Goal: Task Accomplishment & Management: Manage account settings

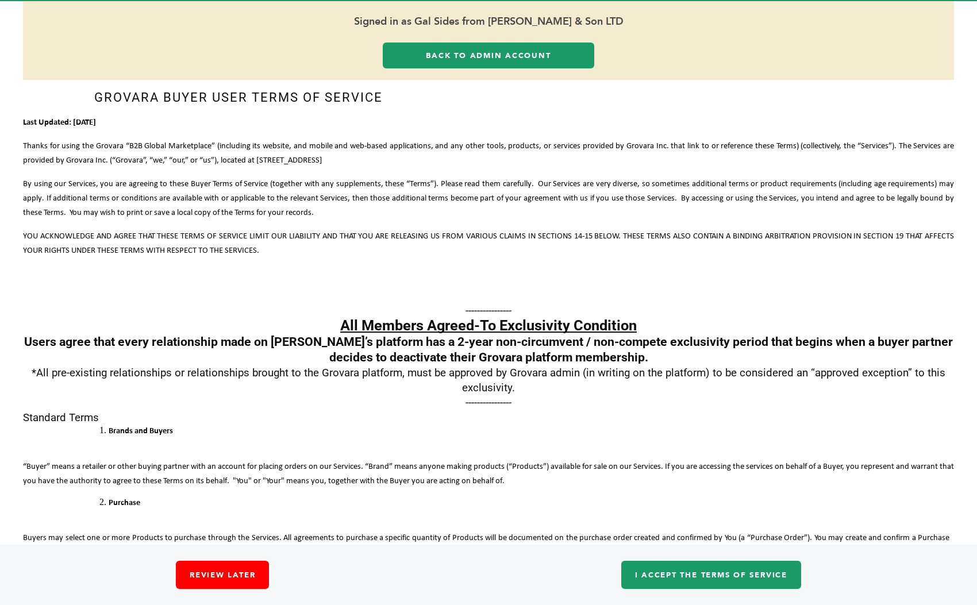
scroll to position [114, 0]
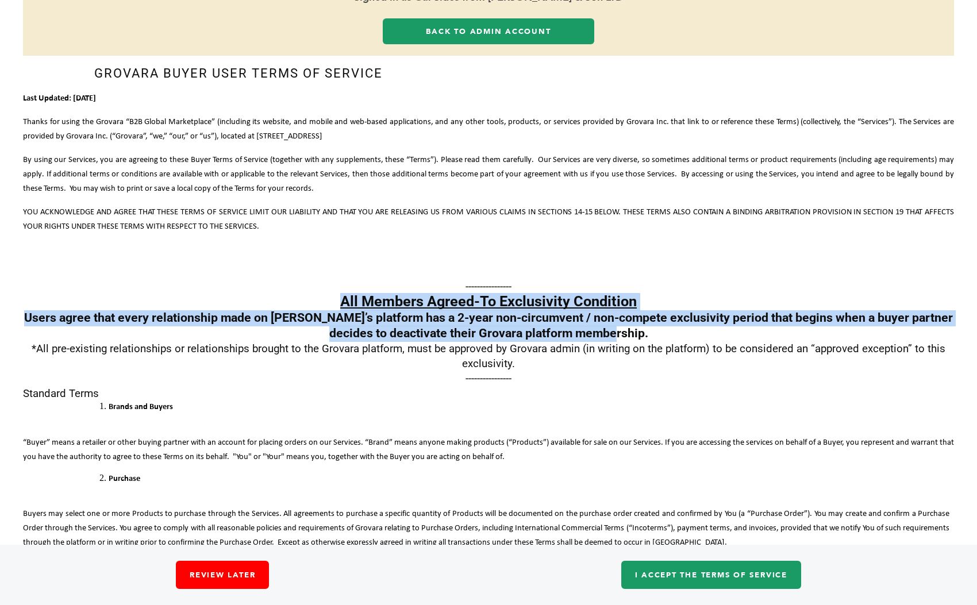
drag, startPoint x: 636, startPoint y: 299, endPoint x: 339, endPoint y: 267, distance: 298.7
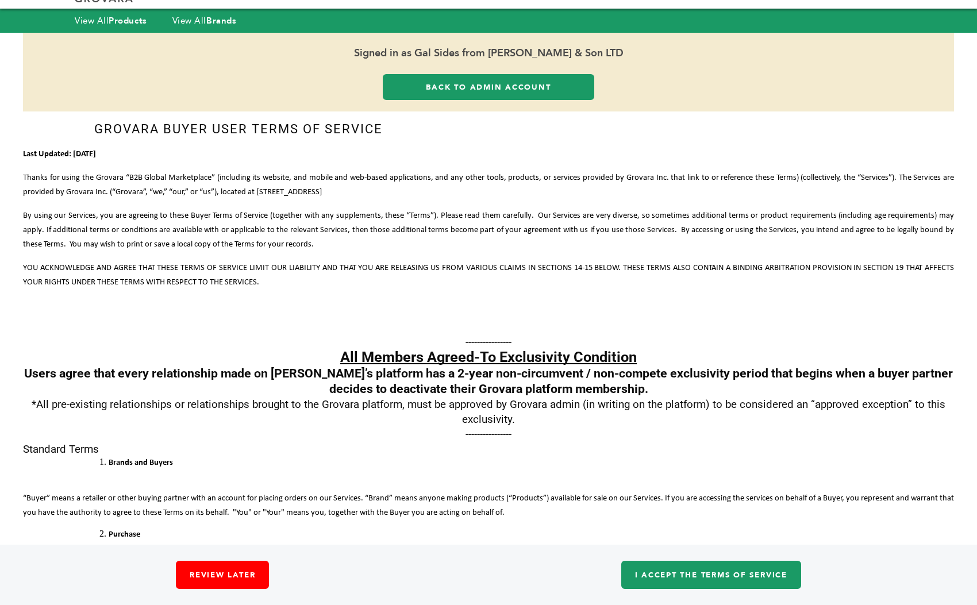
scroll to position [56, 0]
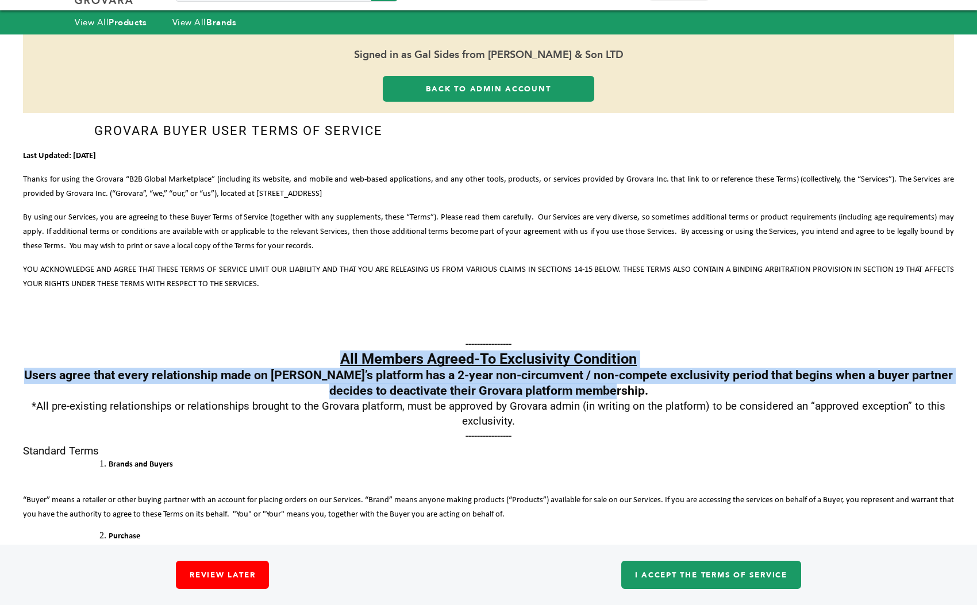
drag, startPoint x: 638, startPoint y: 357, endPoint x: 342, endPoint y: 319, distance: 297.7
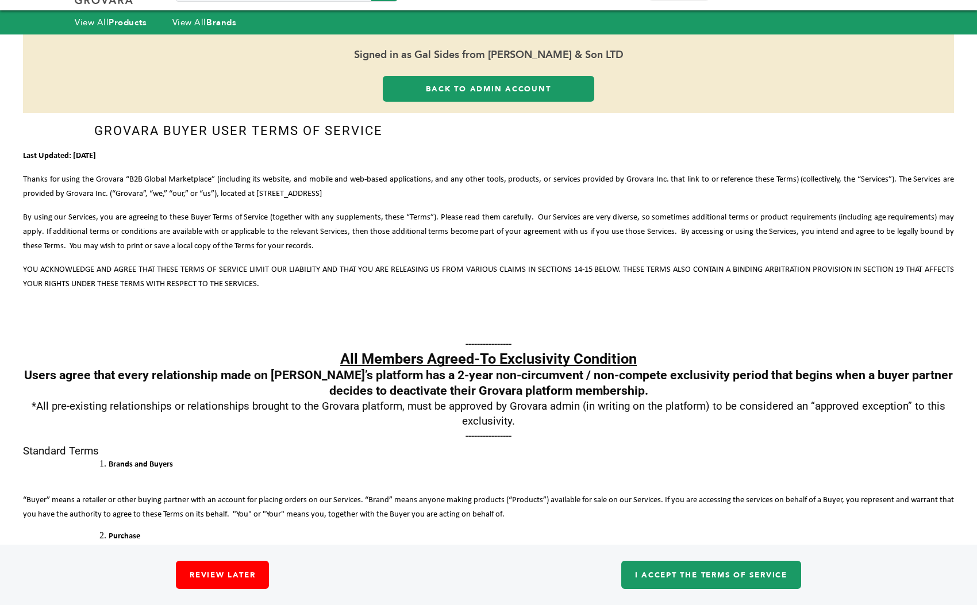
drag, startPoint x: 79, startPoint y: 345, endPoint x: 85, endPoint y: 345, distance: 6.3
click at [79, 368] on span "Users agree that every relationship made on [PERSON_NAME]’s platform has a 2-ye…" at bounding box center [488, 383] width 928 height 30
drag, startPoint x: 130, startPoint y: 343, endPoint x: 225, endPoint y: 344, distance: 95.4
click at [225, 368] on span "Users agree that every relationship made on [PERSON_NAME]’s platform has a 2-ye…" at bounding box center [488, 383] width 928 height 30
drag, startPoint x: 220, startPoint y: 344, endPoint x: 250, endPoint y: 344, distance: 29.9
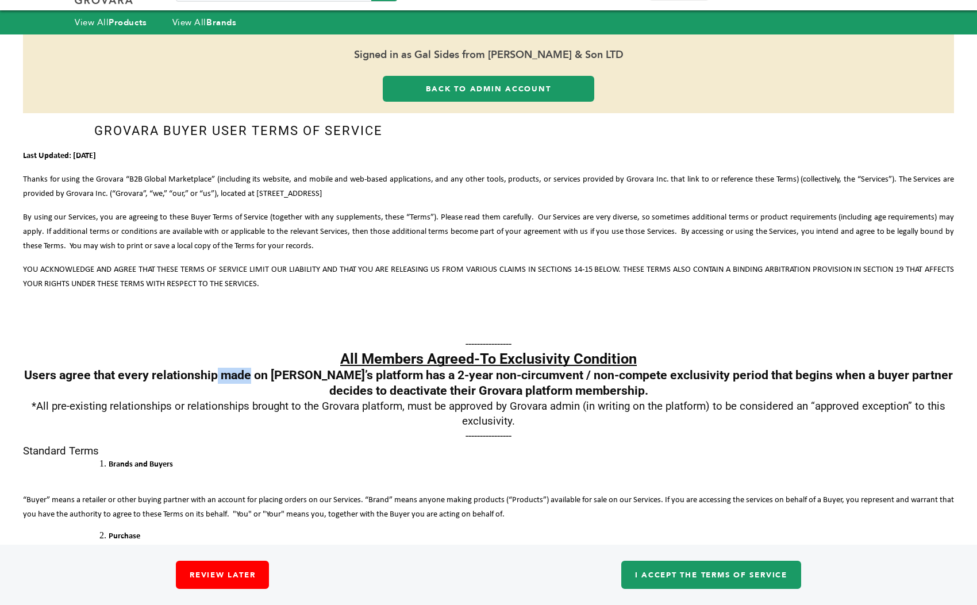
click at [250, 368] on span "Users agree that every relationship made on [PERSON_NAME]’s platform has a 2-ye…" at bounding box center [488, 383] width 928 height 30
click at [279, 368] on p "Users agree that every relationship made on Grovara’s platform has a 2-year non…" at bounding box center [488, 383] width 931 height 31
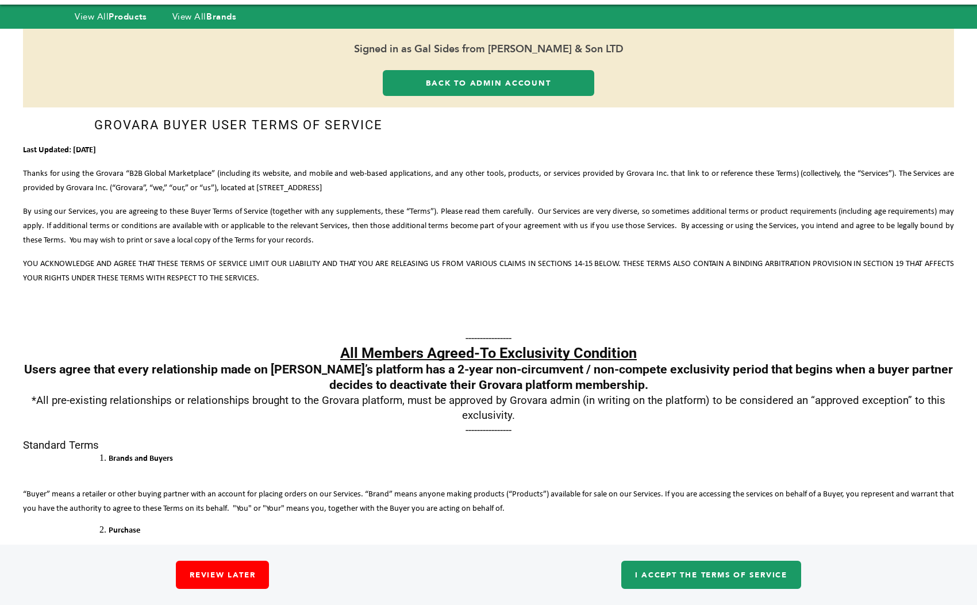
scroll to position [0, 0]
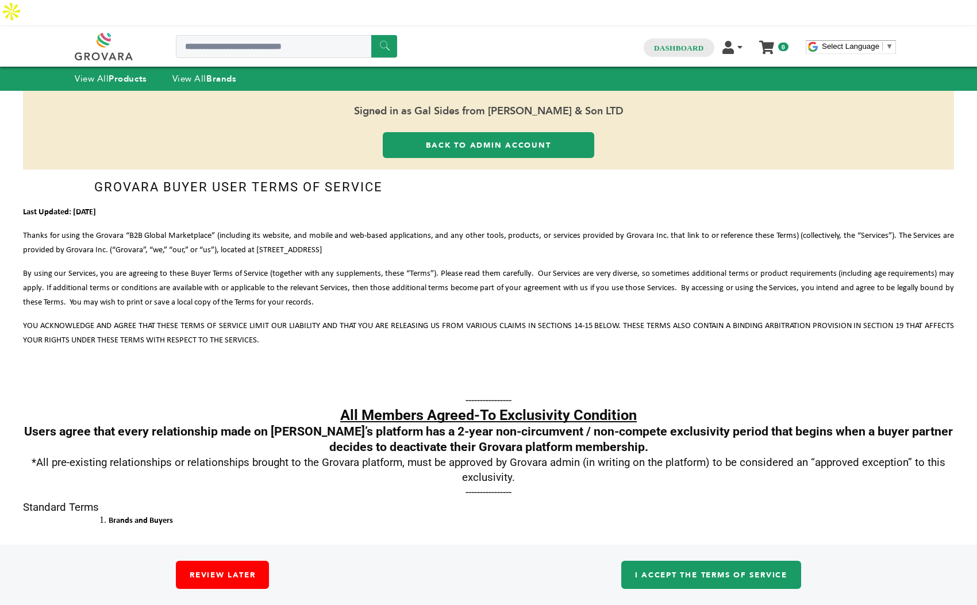
drag, startPoint x: 428, startPoint y: 83, endPoint x: 605, endPoint y: 81, distance: 177.5
click at [605, 91] on span "Signed in as Gal Sides from [PERSON_NAME] & Son LTD" at bounding box center [488, 111] width 931 height 41
click at [633, 91] on span "Signed in as Gal Sides from [PERSON_NAME] & Son LTD" at bounding box center [488, 111] width 931 height 41
drag, startPoint x: 589, startPoint y: 87, endPoint x: 452, endPoint y: 79, distance: 137.5
click at [452, 91] on span "Signed in as Gal Sides from [PERSON_NAME] & Son LTD" at bounding box center [488, 111] width 931 height 41
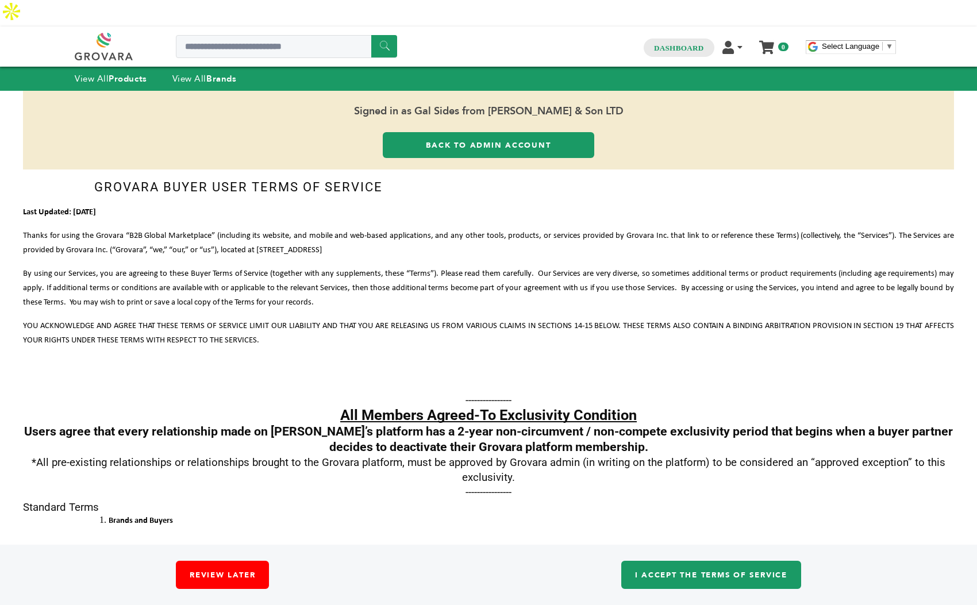
click at [613, 109] on div "Signed in as Gal Sides from Moshe Sides & Son LTD Back to Admin Account" at bounding box center [488, 130] width 931 height 79
click at [231, 577] on link "Review Later" at bounding box center [222, 575] width 93 height 28
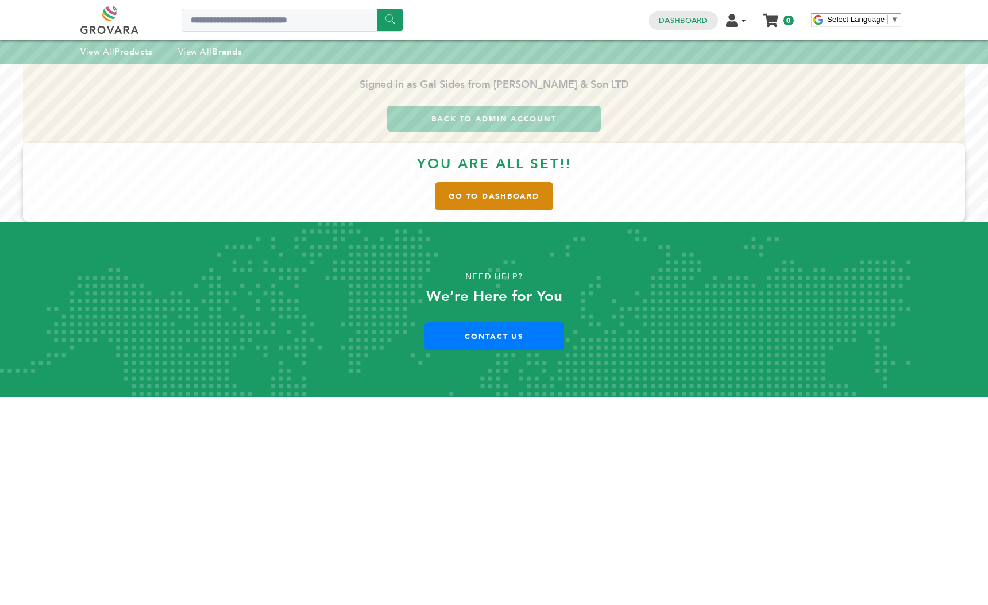
click at [493, 196] on link "Go to Dashboard" at bounding box center [494, 196] width 118 height 28
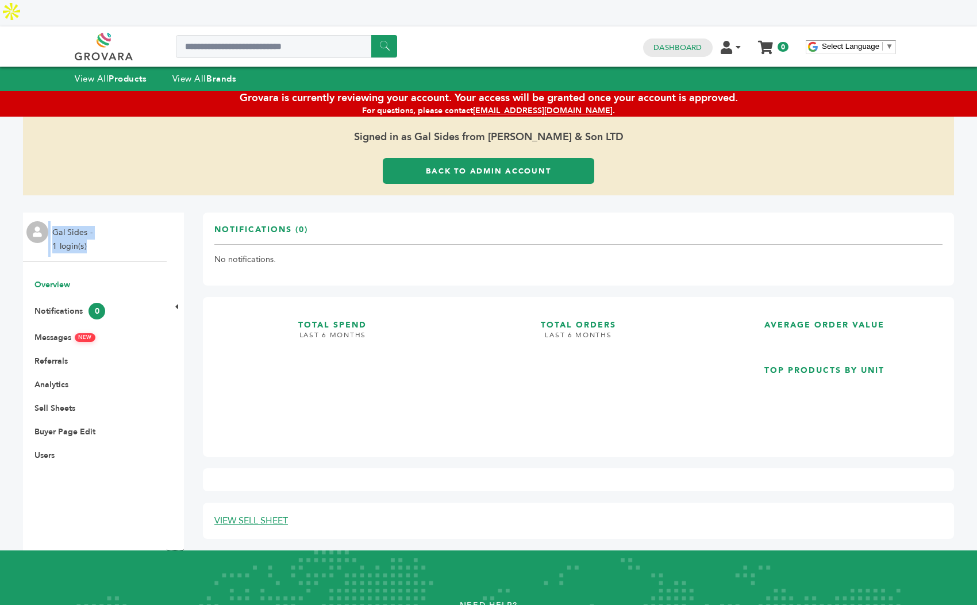
drag, startPoint x: 95, startPoint y: 220, endPoint x: 43, endPoint y: 213, distance: 52.2
click at [43, 213] on div "Gal Sides - 1 login(s)" at bounding box center [95, 237] width 144 height 49
click at [110, 220] on div "Gal Sides - 1 login(s)" at bounding box center [95, 237] width 144 height 49
drag, startPoint x: 96, startPoint y: 220, endPoint x: 53, endPoint y: 211, distance: 44.1
click at [53, 213] on div "Gal Sides - 1 login(s)" at bounding box center [95, 237] width 144 height 49
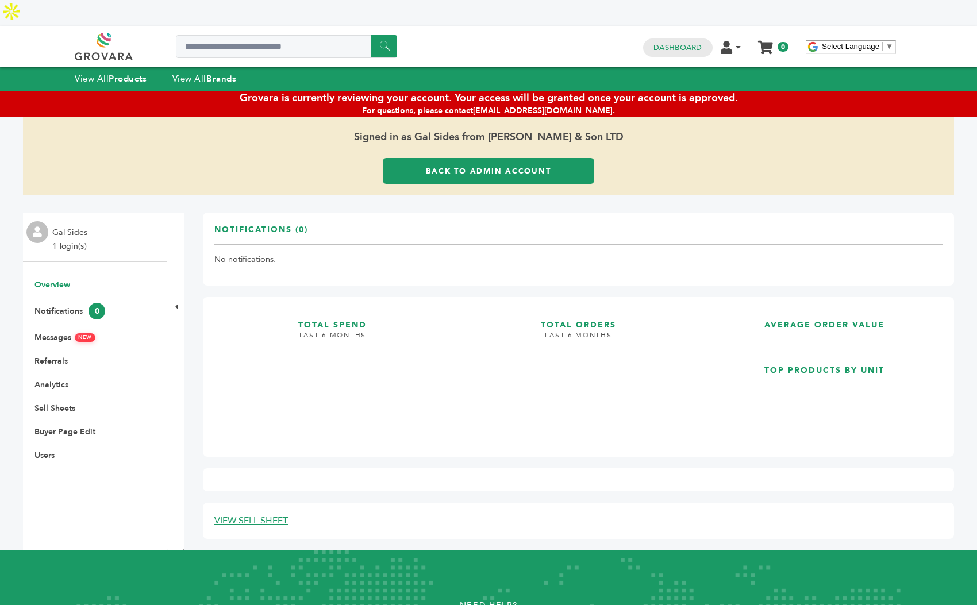
click at [160, 221] on div "Gal Sides - 1 login(s)" at bounding box center [95, 237] width 144 height 49
click at [43, 450] on link "Users" at bounding box center [44, 455] width 20 height 11
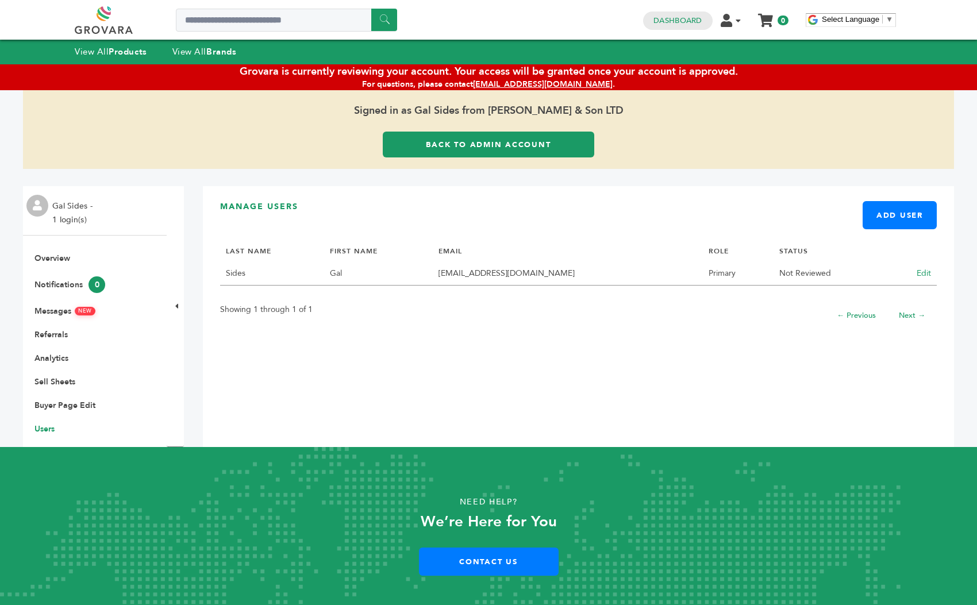
click at [904, 270] on td "Edit" at bounding box center [912, 274] width 47 height 24
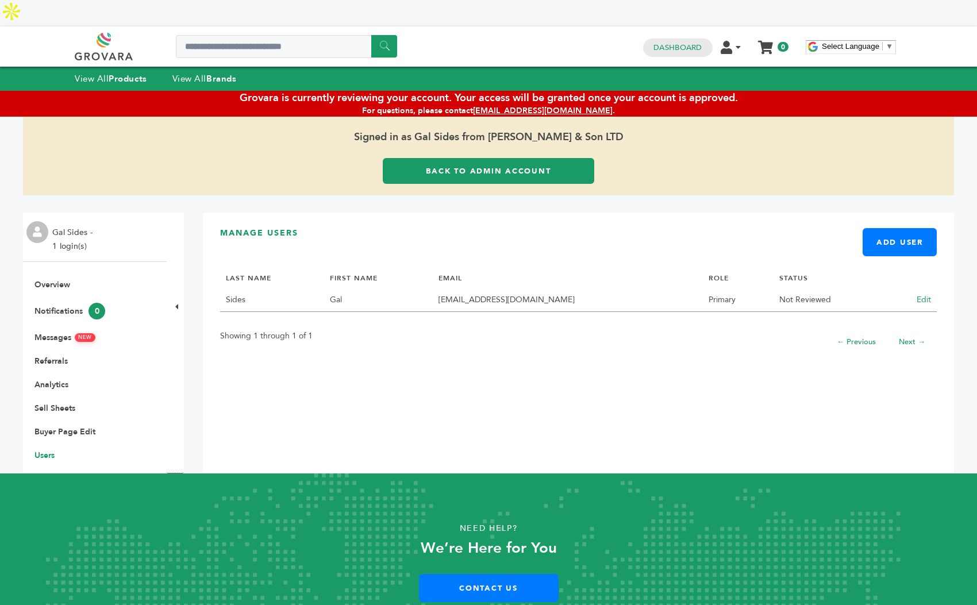
click at [916, 294] on link "Edit" at bounding box center [923, 299] width 14 height 11
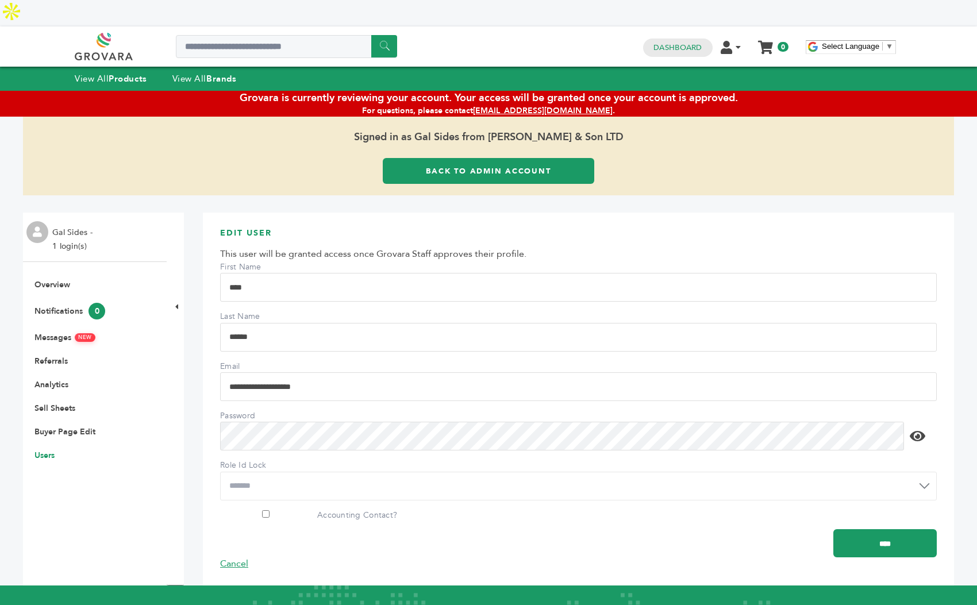
click at [923, 429] on icon at bounding box center [917, 436] width 16 height 14
click at [920, 429] on icon at bounding box center [917, 436] width 16 height 14
drag, startPoint x: 323, startPoint y: 356, endPoint x: 215, endPoint y: 364, distance: 108.9
click at [215, 364] on div "**********" at bounding box center [578, 399] width 751 height 373
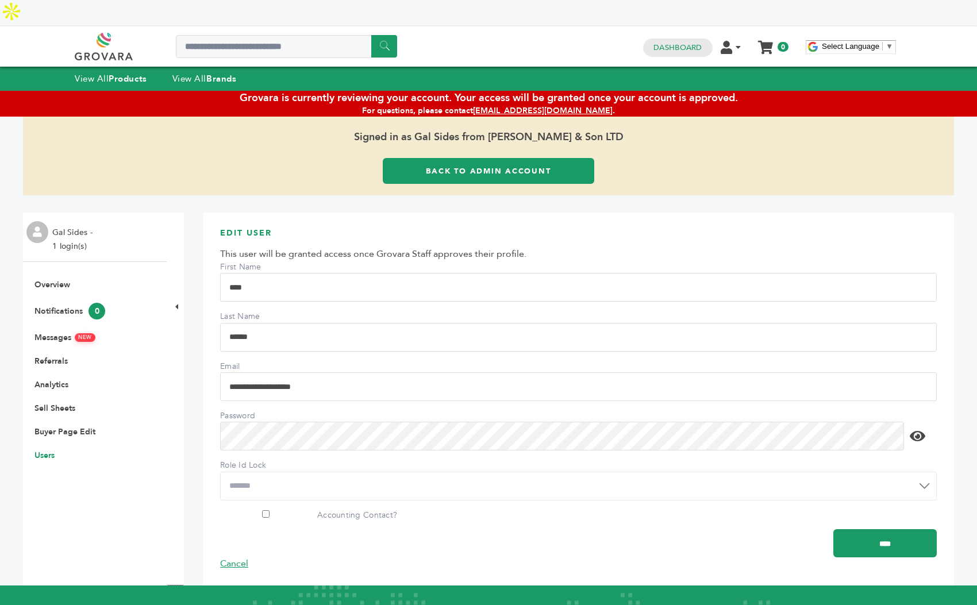
click at [298, 410] on label "Password" at bounding box center [260, 415] width 80 height 11
click at [217, 410] on div "**********" at bounding box center [578, 399] width 751 height 373
click at [871, 529] on input "****" at bounding box center [884, 543] width 103 height 28
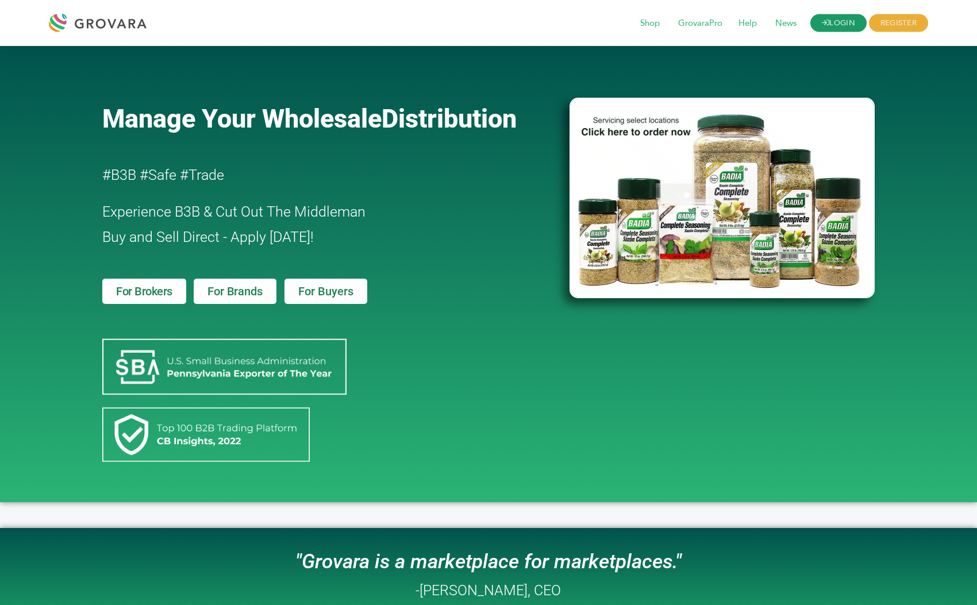
click at [848, 22] on link "LOGIN" at bounding box center [838, 23] width 56 height 18
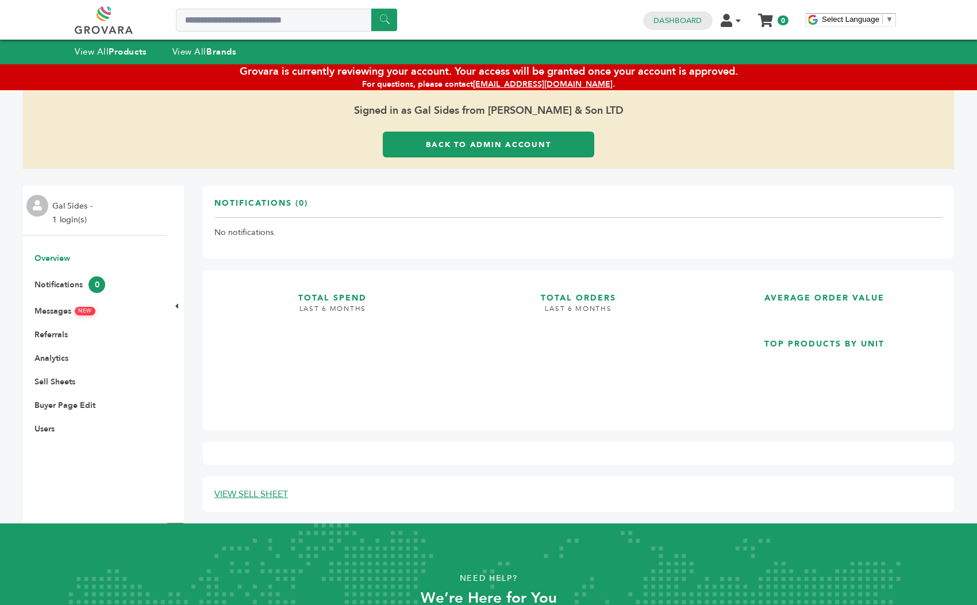
click at [457, 146] on link "Back to Admin Account" at bounding box center [488, 145] width 211 height 26
